Goal: Task Accomplishment & Management: Manage account settings

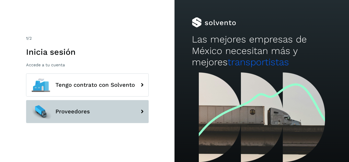
click at [93, 121] on button "Proveedores" at bounding box center [87, 111] width 123 height 23
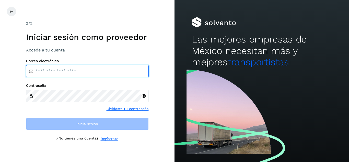
click at [84, 73] on input "email" at bounding box center [87, 71] width 123 height 12
type input "**********"
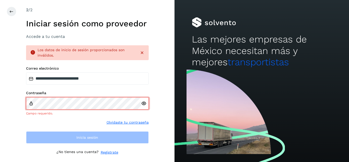
click at [115, 119] on div "Contraseña Campo requerido. Olvidaste tu contraseña" at bounding box center [87, 108] width 123 height 34
click at [120, 123] on link "Olvidaste tu contraseña" at bounding box center [128, 122] width 42 height 5
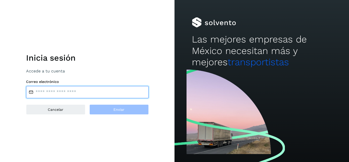
click at [75, 86] on input "email" at bounding box center [87, 92] width 123 height 12
type input "**********"
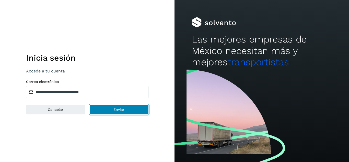
click at [110, 108] on button "Enviar" at bounding box center [118, 109] width 59 height 10
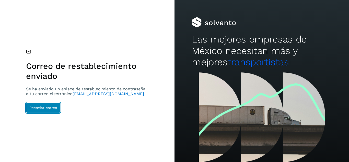
click at [50, 110] on button "Reenviar correo" at bounding box center [43, 107] width 34 height 10
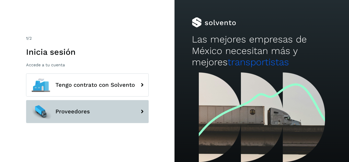
click at [86, 109] on span "Proveedores" at bounding box center [72, 111] width 34 height 6
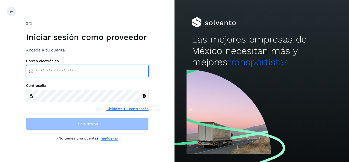
click at [101, 71] on input "email" at bounding box center [87, 71] width 123 height 12
type input "**********"
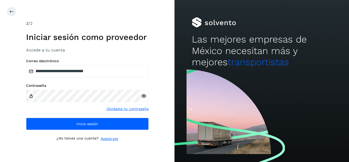
click at [142, 98] on icon at bounding box center [143, 95] width 5 height 5
click at [143, 95] on icon at bounding box center [143, 95] width 5 height 5
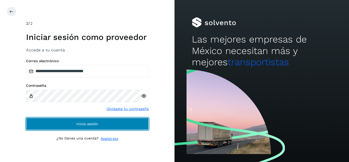
click at [95, 124] on span "Inicia sesión" at bounding box center [87, 124] width 22 height 4
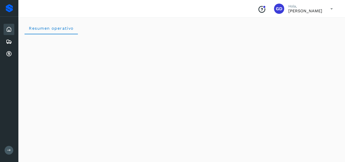
scroll to position [22, 0]
click at [9, 51] on icon at bounding box center [9, 54] width 6 height 6
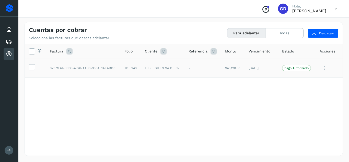
click at [324, 71] on icon at bounding box center [325, 68] width 10 height 10
click at [32, 68] on div at bounding box center [174, 81] width 349 height 162
click at [33, 66] on icon at bounding box center [31, 66] width 5 height 5
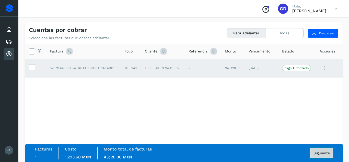
click at [323, 155] on button "Siguiente" at bounding box center [321, 153] width 23 height 10
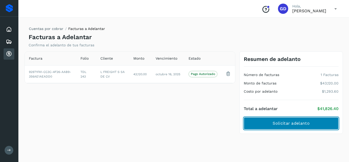
click at [281, 124] on span "Solicitar adelanto" at bounding box center [291, 123] width 37 height 6
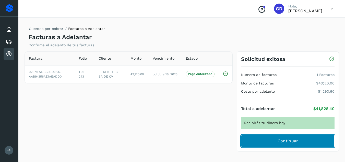
click at [279, 142] on span "Continuar" at bounding box center [288, 141] width 21 height 6
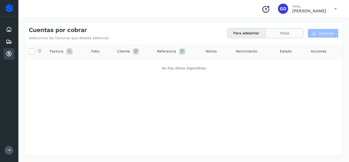
click at [282, 34] on button "Todas" at bounding box center [285, 32] width 38 height 9
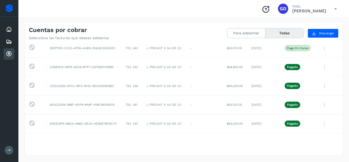
scroll to position [20, 0]
click at [322, 67] on icon at bounding box center [324, 66] width 10 height 10
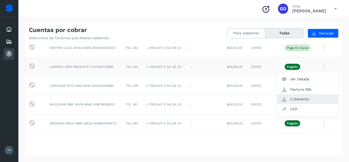
click at [306, 100] on button "C.Solvento" at bounding box center [308, 99] width 61 height 10
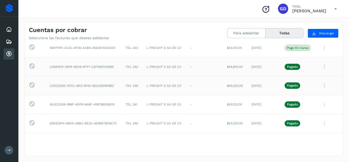
click at [320, 88] on icon at bounding box center [324, 85] width 10 height 10
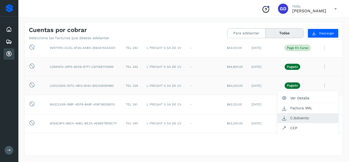
click at [294, 117] on button "C.Solvento" at bounding box center [308, 118] width 61 height 10
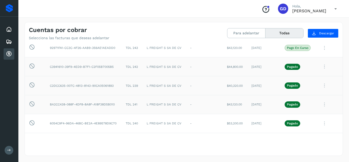
click at [321, 106] on icon at bounding box center [324, 104] width 10 height 10
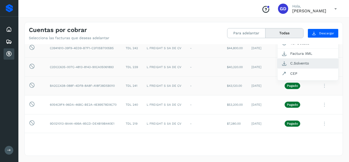
click at [301, 63] on button "C.Solvento" at bounding box center [308, 63] width 61 height 10
click at [322, 123] on icon at bounding box center [324, 123] width 10 height 10
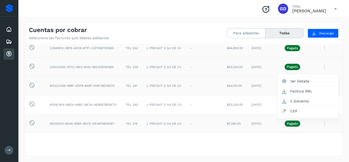
scroll to position [77, 0]
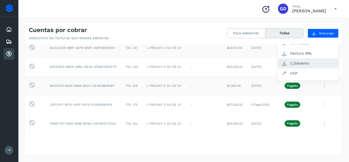
click at [289, 62] on button "C.Solvento" at bounding box center [308, 63] width 61 height 10
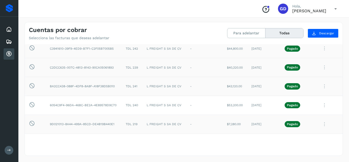
scroll to position [26, 0]
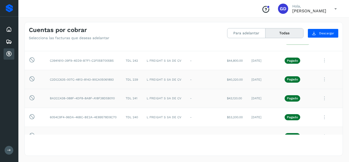
click at [336, 8] on icon at bounding box center [335, 9] width 10 height 10
click at [293, 22] on div "Cerrar sesión" at bounding box center [310, 23] width 61 height 10
